Goal: Transaction & Acquisition: Purchase product/service

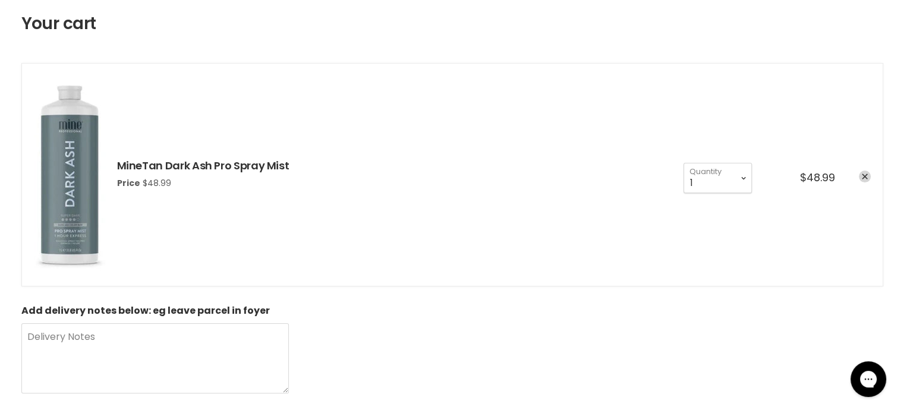
scroll to position [178, 0]
click at [865, 174] on icon "remove MineTan Dark Ash Pro Spray Mist" at bounding box center [865, 176] width 6 height 6
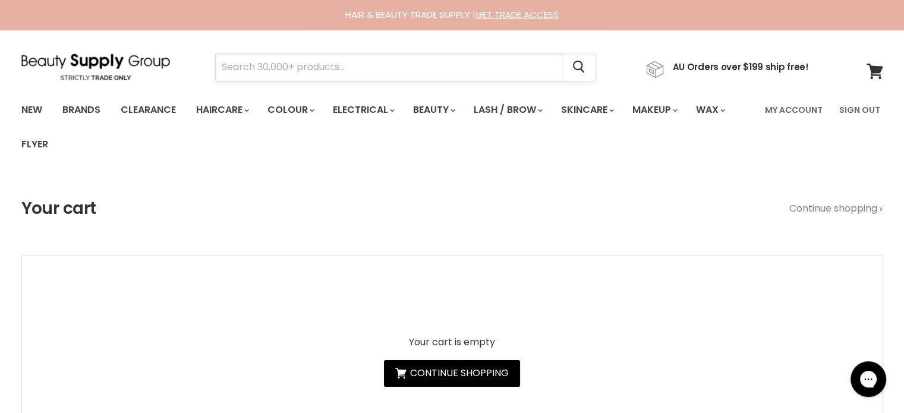
paste input "Muk Deep Ultra Soft"
type input "Muk Deep Ultra Soft"
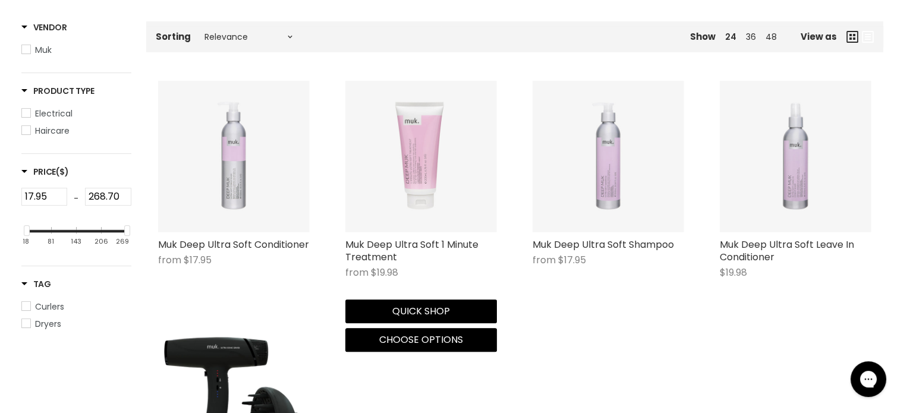
scroll to position [297, 0]
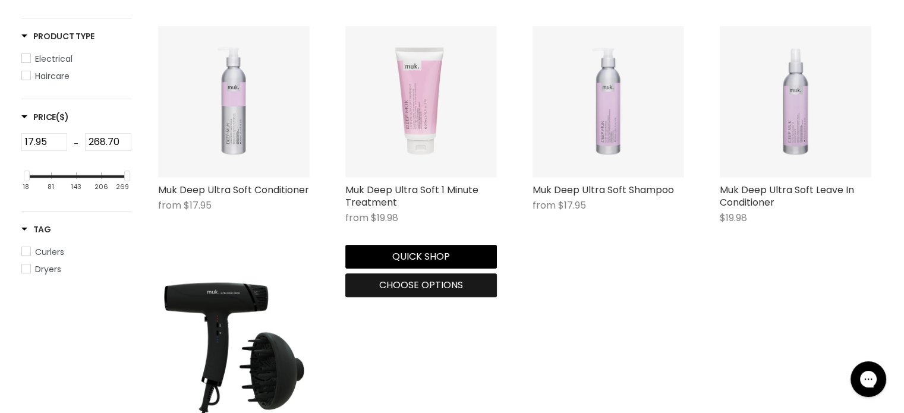
click at [432, 281] on span "Choose options" at bounding box center [421, 285] width 84 height 14
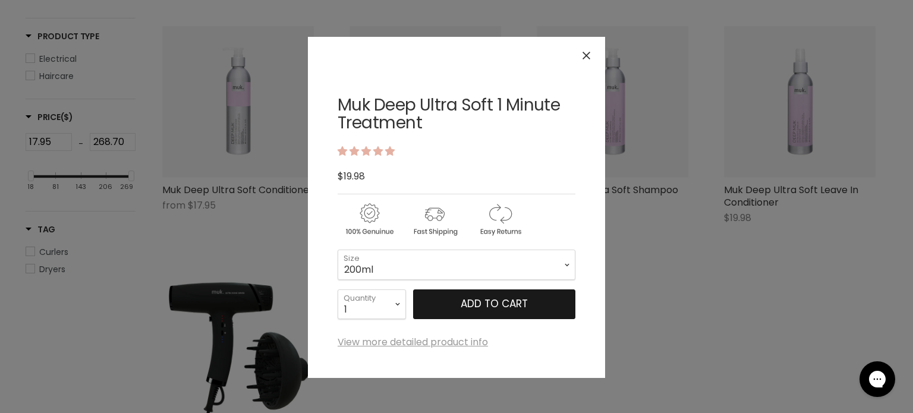
click at [469, 298] on span "Add to cart" at bounding box center [494, 304] width 67 height 14
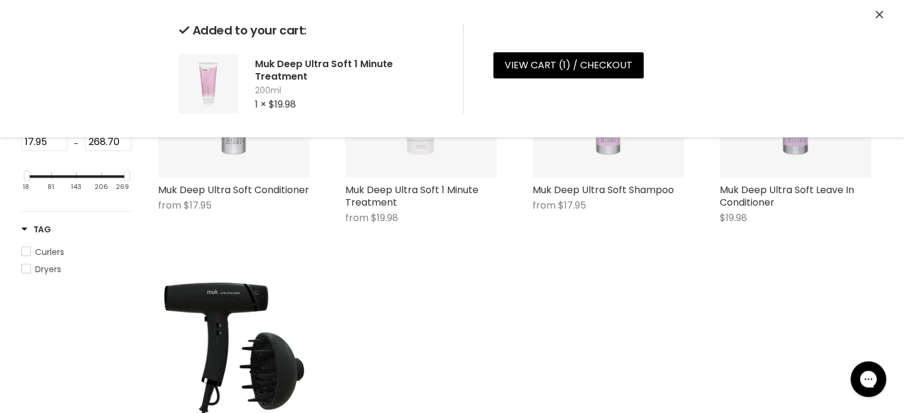
click at [878, 11] on icon "Close" at bounding box center [879, 15] width 8 height 8
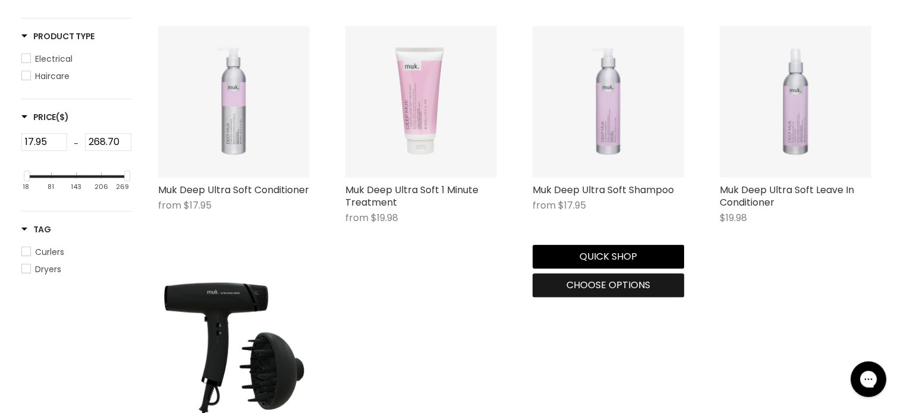
click at [582, 286] on span "Choose options" at bounding box center [608, 285] width 84 height 14
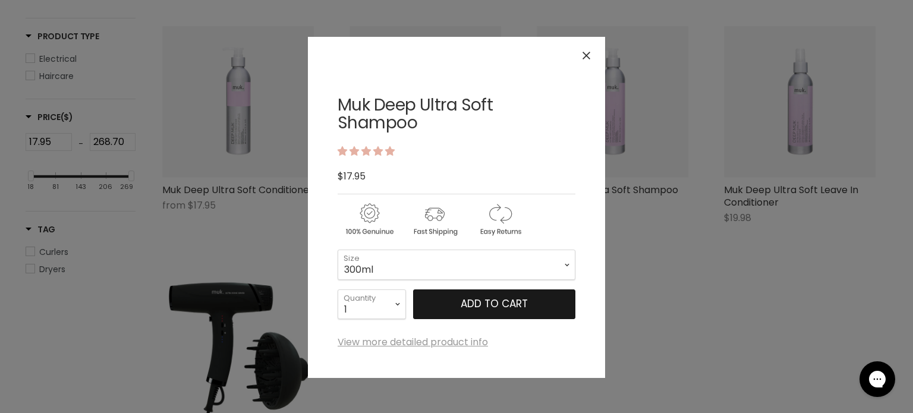
click at [453, 297] on button "Add to cart" at bounding box center [494, 304] width 162 height 30
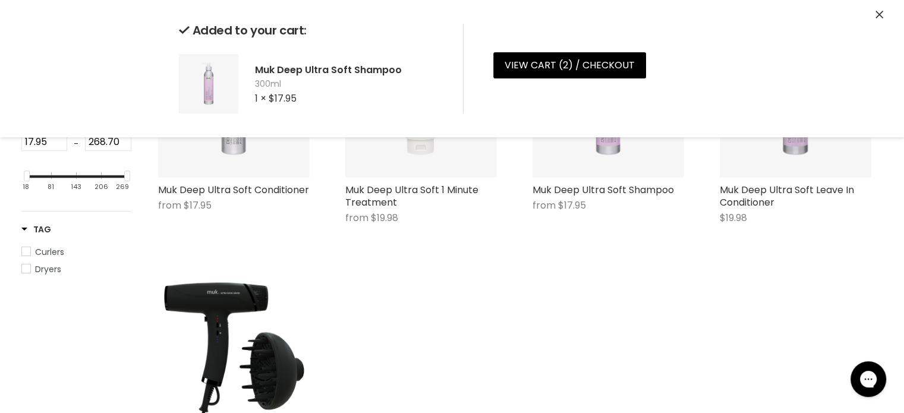
click at [878, 11] on icon "Close" at bounding box center [879, 15] width 8 height 8
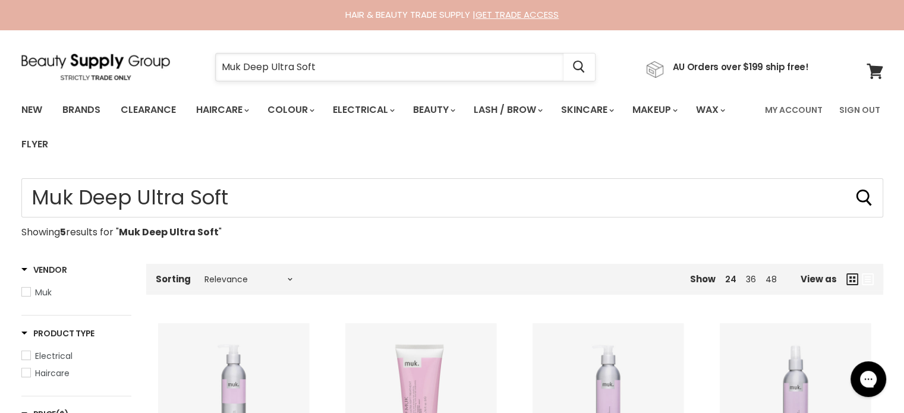
click at [349, 64] on input "Muk Deep Ultra Soft" at bounding box center [390, 66] width 348 height 27
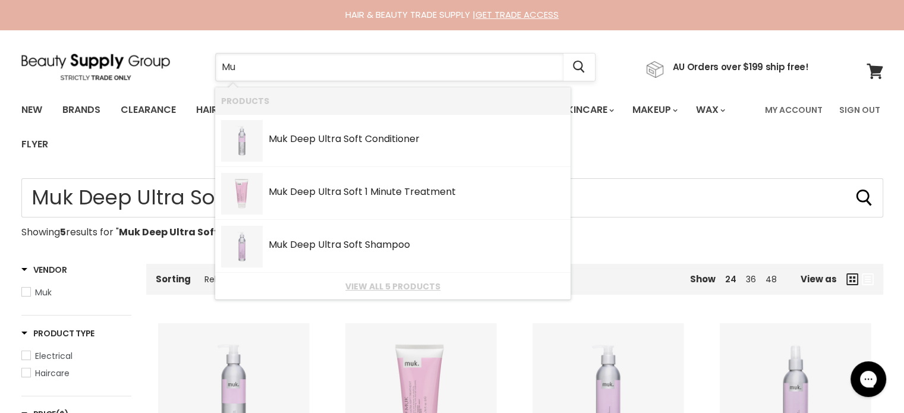
type input "M"
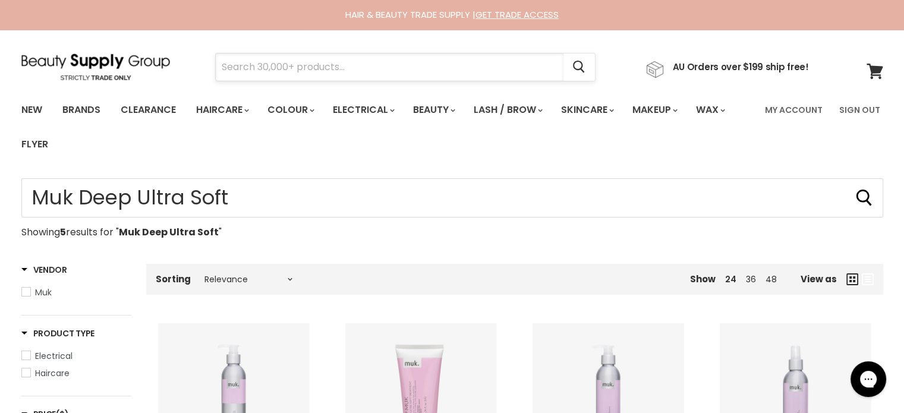
paste input "Milkshake Icy Blonde"
type input "Milkshake Icy Blonde"
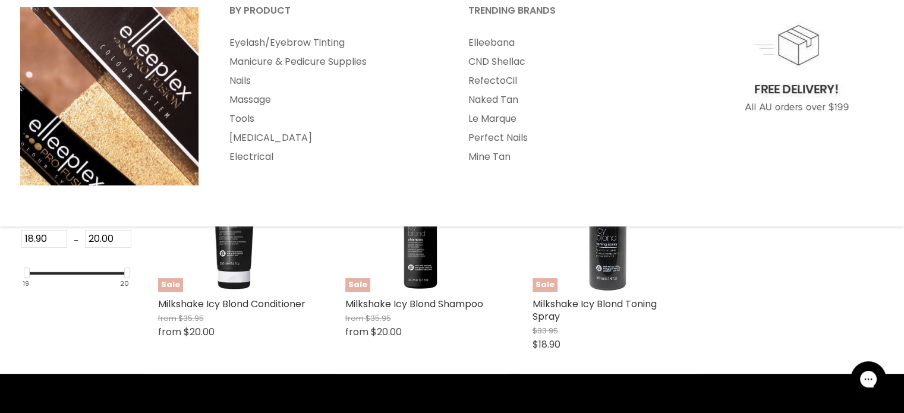
scroll to position [297, 0]
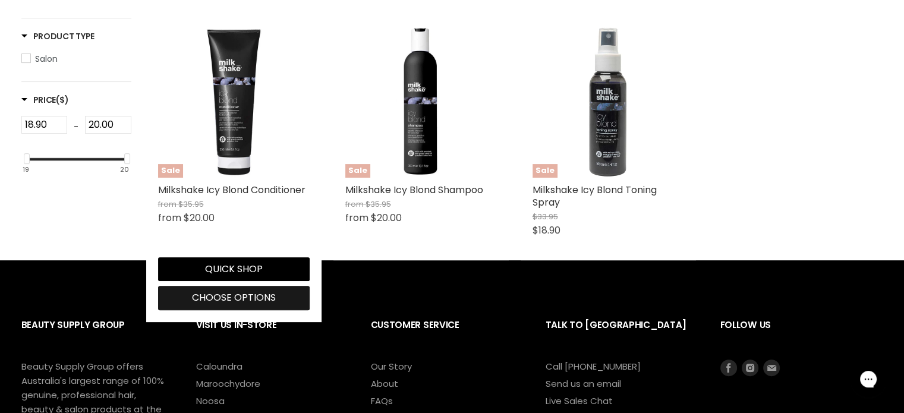
click at [236, 301] on span "Choose options" at bounding box center [234, 298] width 84 height 14
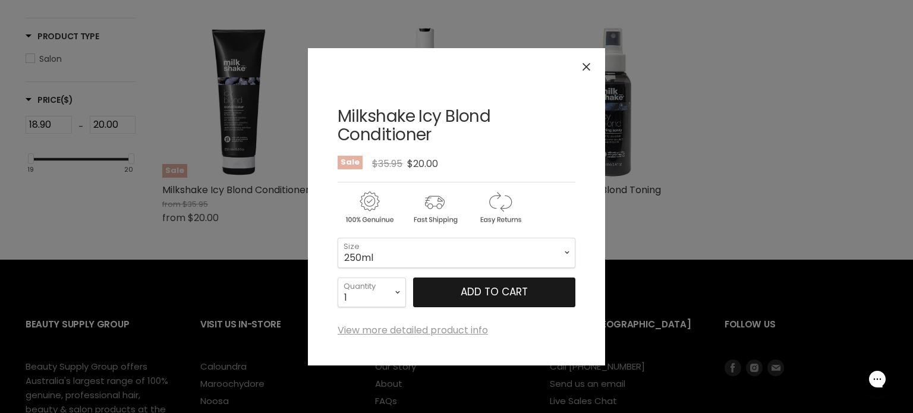
click at [482, 297] on span "Add to cart" at bounding box center [494, 292] width 67 height 14
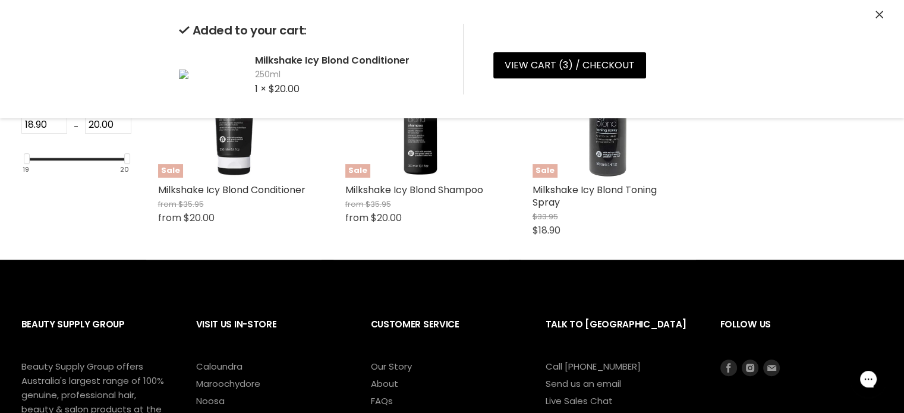
click at [876, 11] on icon "Close" at bounding box center [879, 15] width 8 height 8
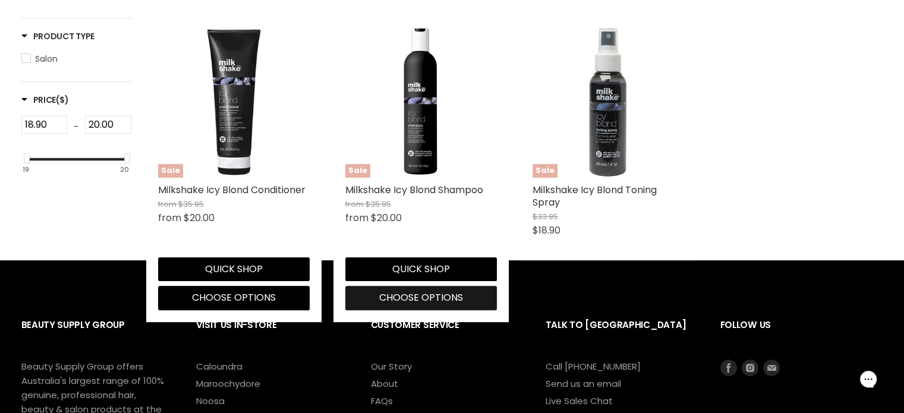
click at [422, 296] on span "Choose options" at bounding box center [421, 298] width 84 height 14
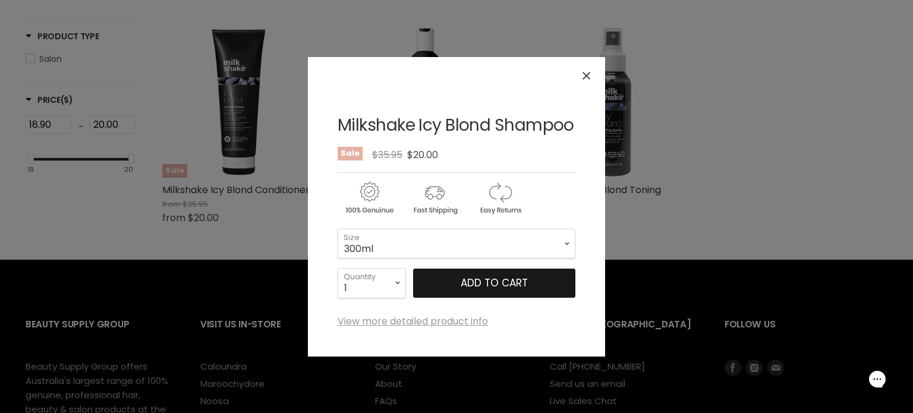
click at [468, 282] on span "Add to cart" at bounding box center [494, 283] width 67 height 14
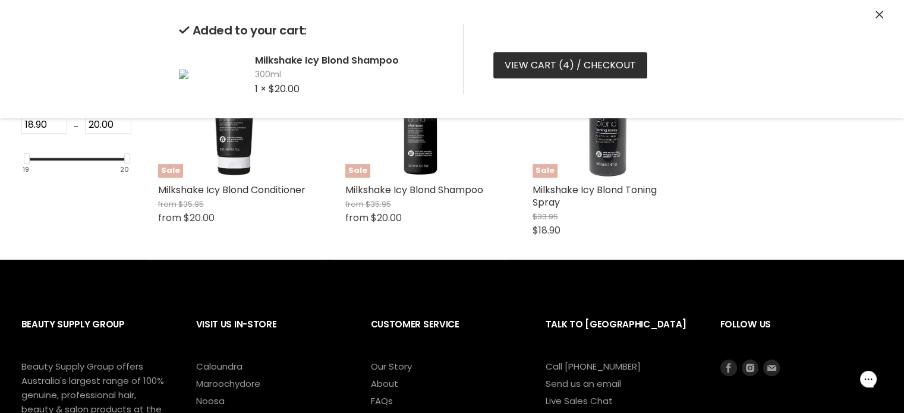
click at [540, 67] on link "View cart ( 4 ) / Checkout" at bounding box center [570, 65] width 154 height 26
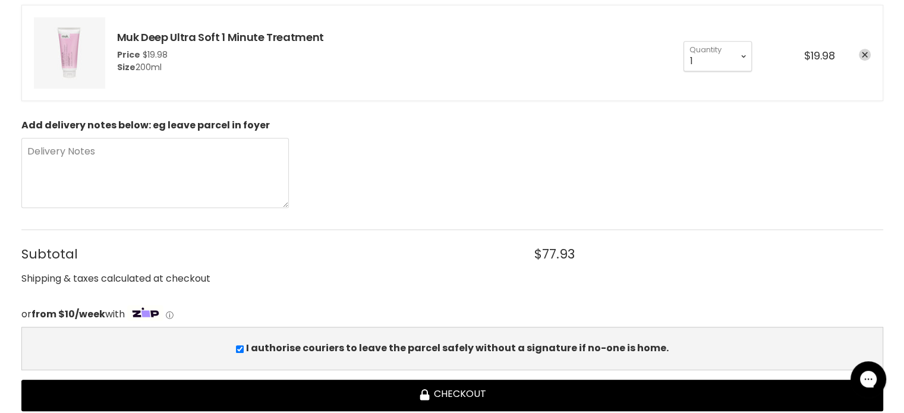
scroll to position [654, 0]
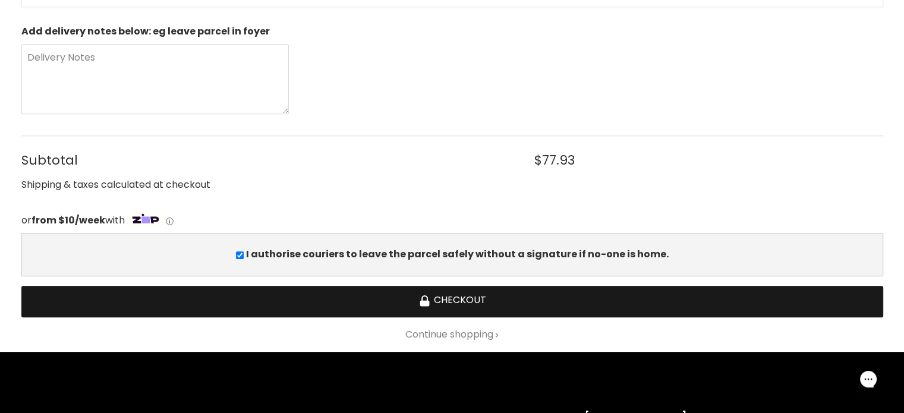
click at [463, 299] on button "Checkout" at bounding box center [452, 301] width 862 height 31
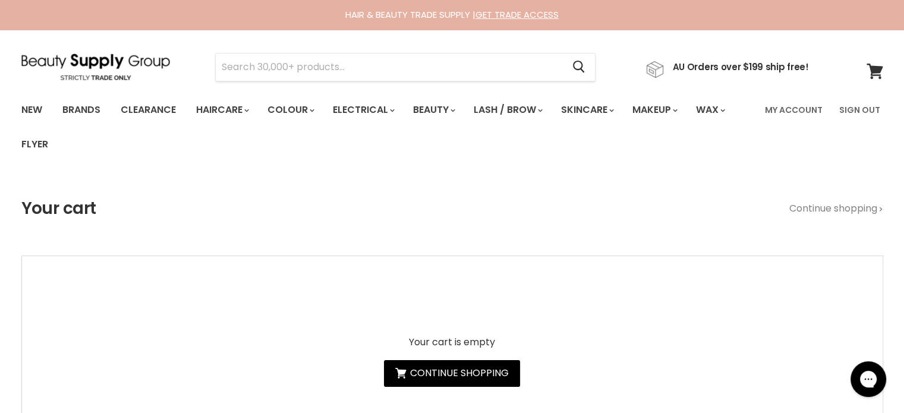
type input "Milkshake Icy Blonde"
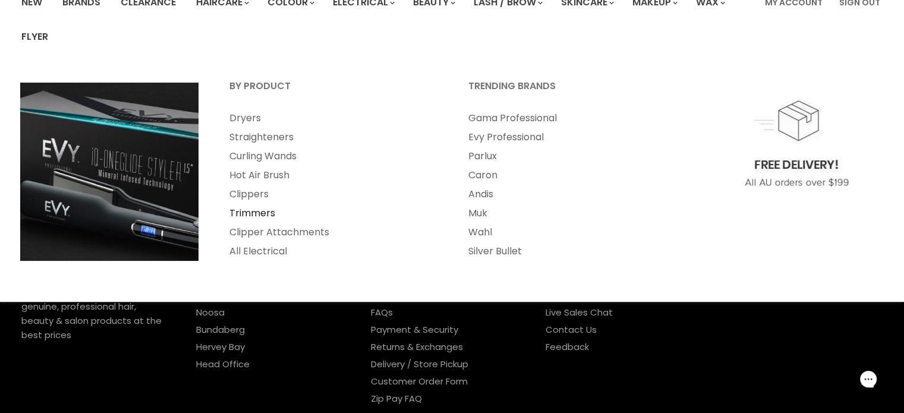
scroll to position [238, 0]
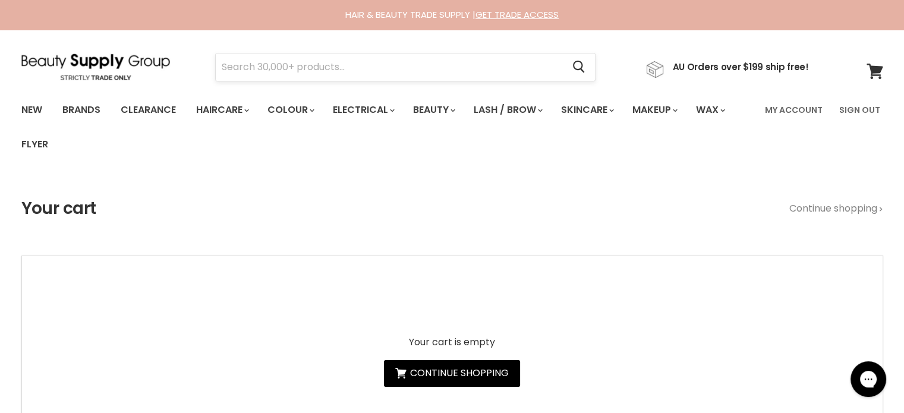
drag, startPoint x: 0, startPoint y: 0, endPoint x: 276, endPoint y: 79, distance: 286.8
drag, startPoint x: 276, startPoint y: 79, endPoint x: 277, endPoint y: 64, distance: 14.9
paste input "Milkshake Pink Lemonade Shampoo"
type input "Milkshake Pink Lemonade Shampoo"
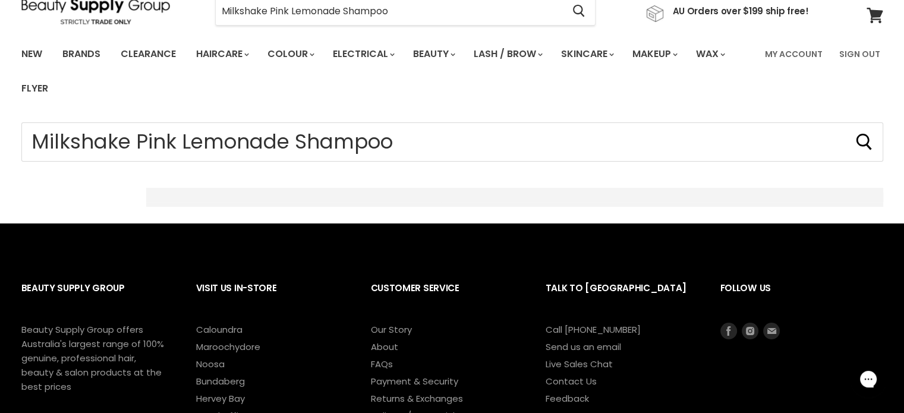
scroll to position [178, 0]
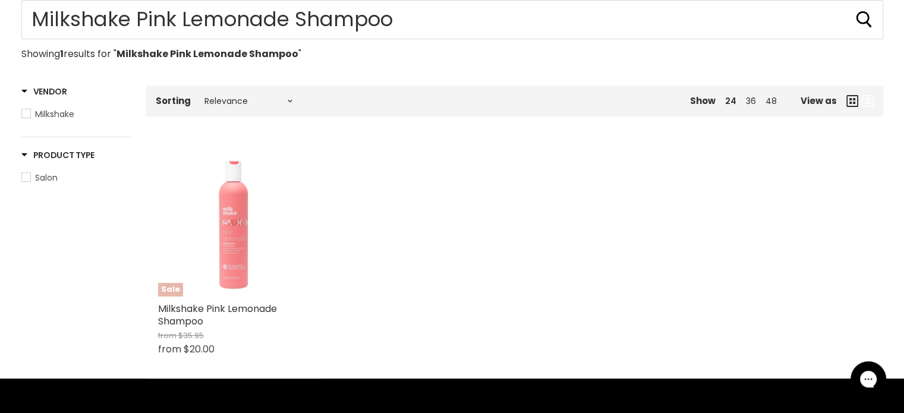
click at [242, 261] on img "Main content" at bounding box center [234, 221] width 152 height 152
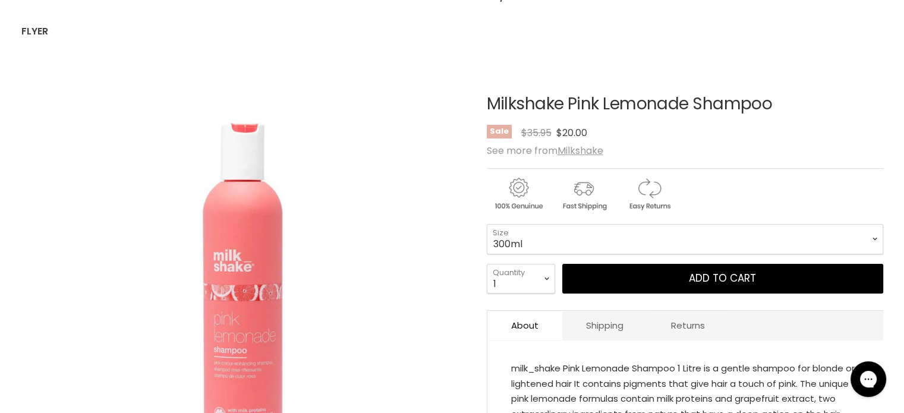
scroll to position [119, 0]
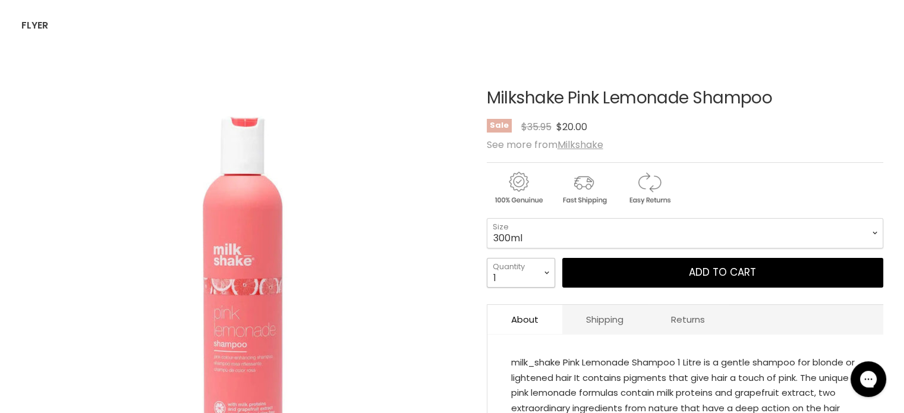
click at [548, 264] on select "1 2 3 4 5 6 7 8 9 10+" at bounding box center [521, 273] width 68 height 30
select select "2"
click at [487, 258] on select "1 2 3 4 5 6 7 8 9 10+" at bounding box center [521, 273] width 68 height 30
type input "2"
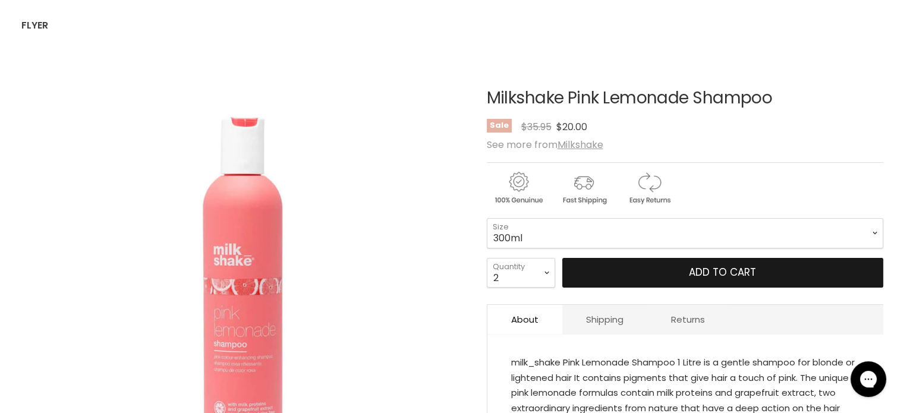
click at [683, 275] on button "Add to cart" at bounding box center [722, 273] width 321 height 30
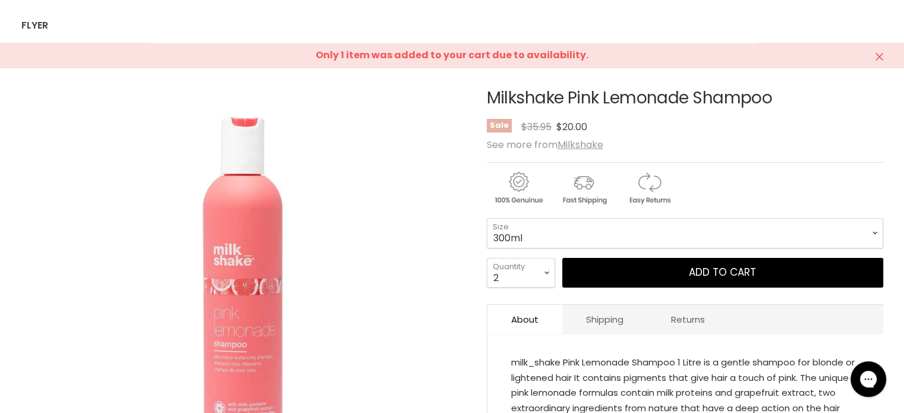
click at [882, 54] on icon "Close" at bounding box center [879, 57] width 8 height 8
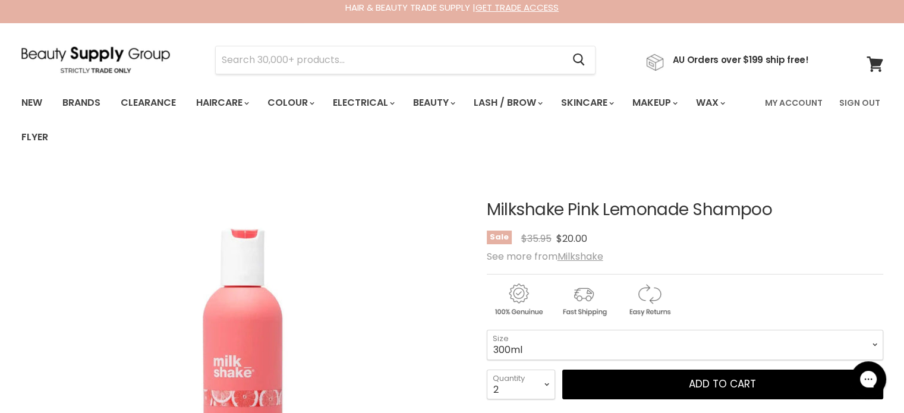
scroll to position [0, 0]
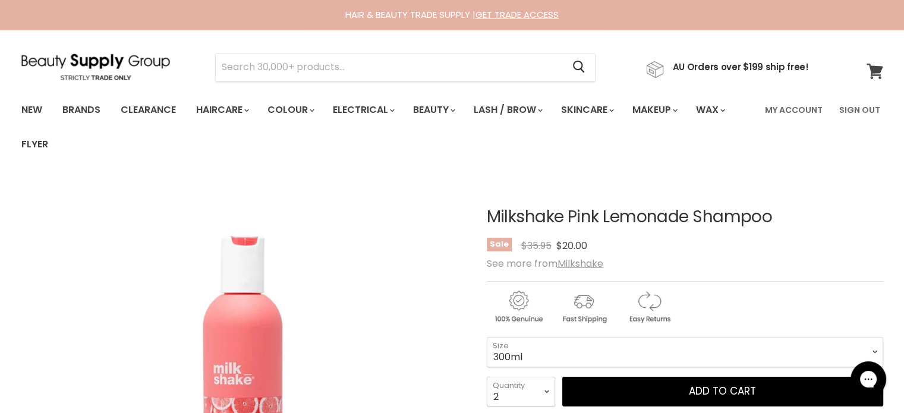
click at [879, 71] on icon at bounding box center [874, 71] width 16 height 15
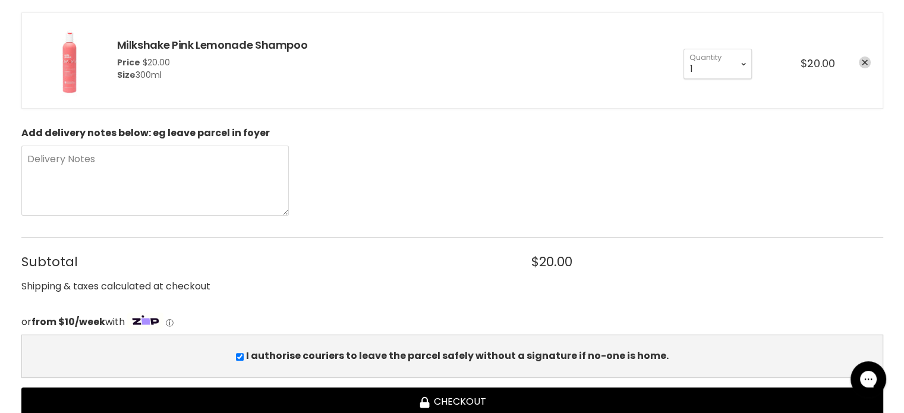
scroll to position [238, 0]
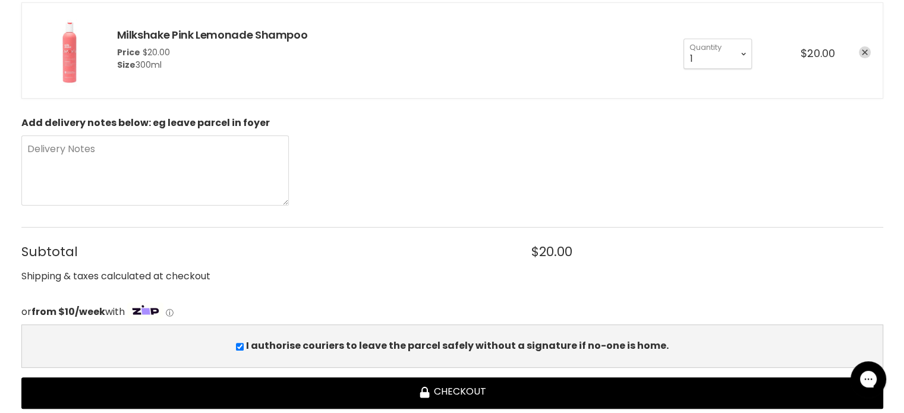
click at [866, 55] on icon "remove Milkshake Pink Lemonade Shampoo" at bounding box center [865, 53] width 6 height 6
